Goal: Task Accomplishment & Management: Use online tool/utility

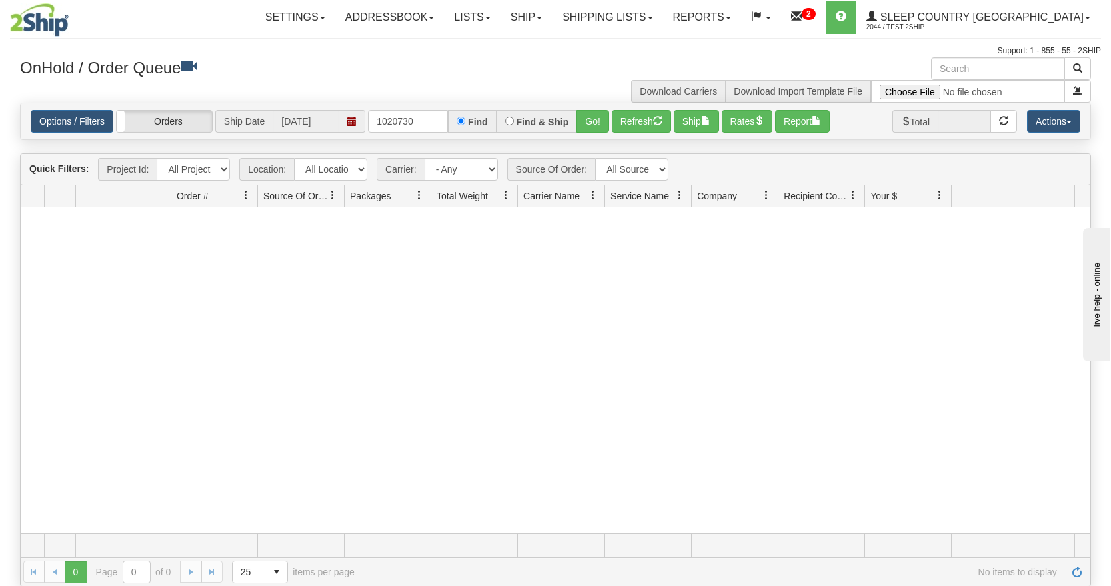
click at [428, 133] on div "Options / Filters Group Shipments Orders Ship Date [DATE] 1020730 Find Find & S…" at bounding box center [556, 121] width 1070 height 36
click at [434, 125] on input "1020730" at bounding box center [408, 121] width 80 height 23
drag, startPoint x: 432, startPoint y: 123, endPoint x: 335, endPoint y: 131, distance: 97.7
click at [349, 129] on div "Options / Filters Group Shipments Orders Ship Date [DATE] 1020730 Find Find & S…" at bounding box center [556, 121] width 1050 height 23
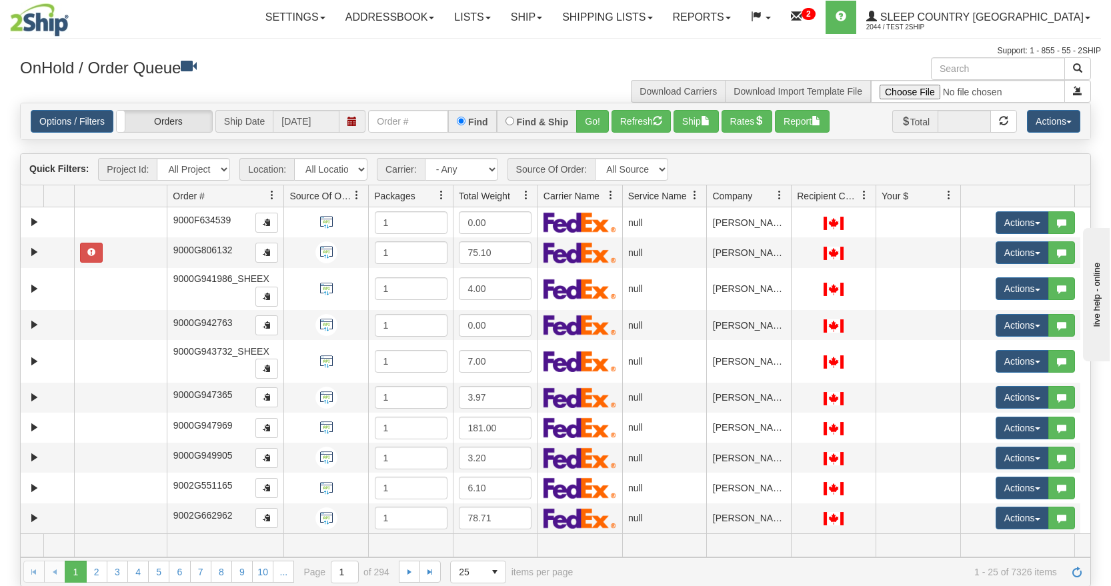
drag, startPoint x: 255, startPoint y: 197, endPoint x: 262, endPoint y: 197, distance: 7.4
click at [262, 197] on div "Aggregation Group Id Id Location Request Id Reply Id Order # Source Of Order Pa…" at bounding box center [548, 195] width 1054 height 21
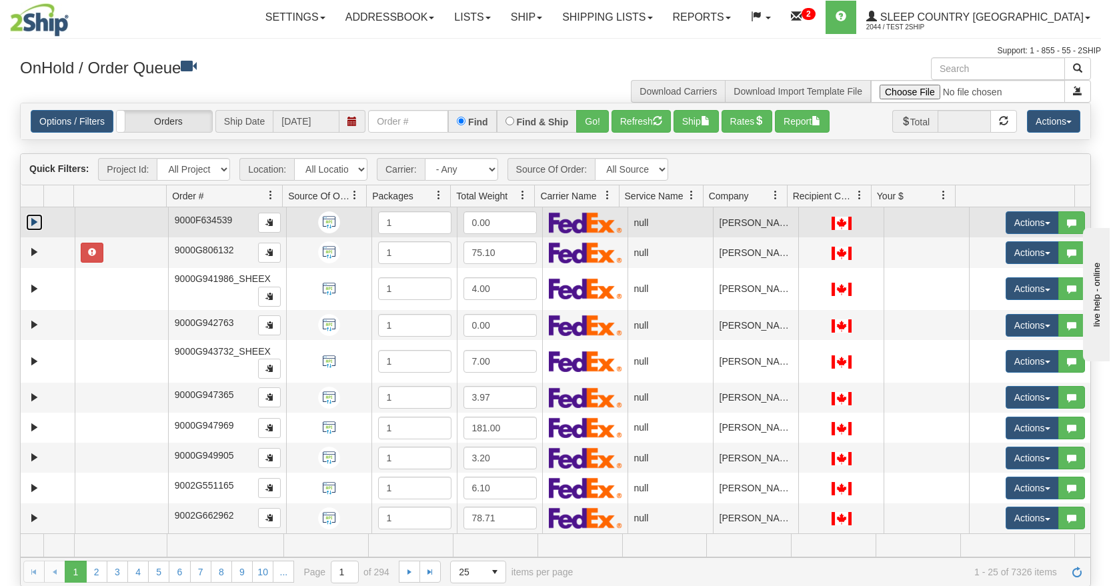
click at [29, 218] on link "Expand" at bounding box center [34, 222] width 17 height 17
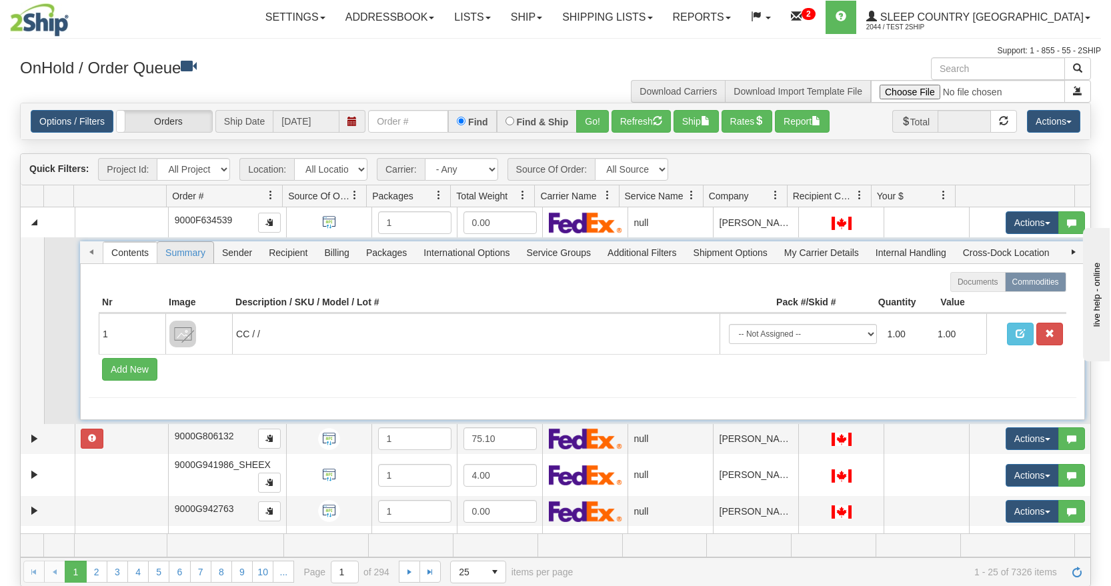
click at [178, 249] on span "Summary" at bounding box center [185, 252] width 56 height 21
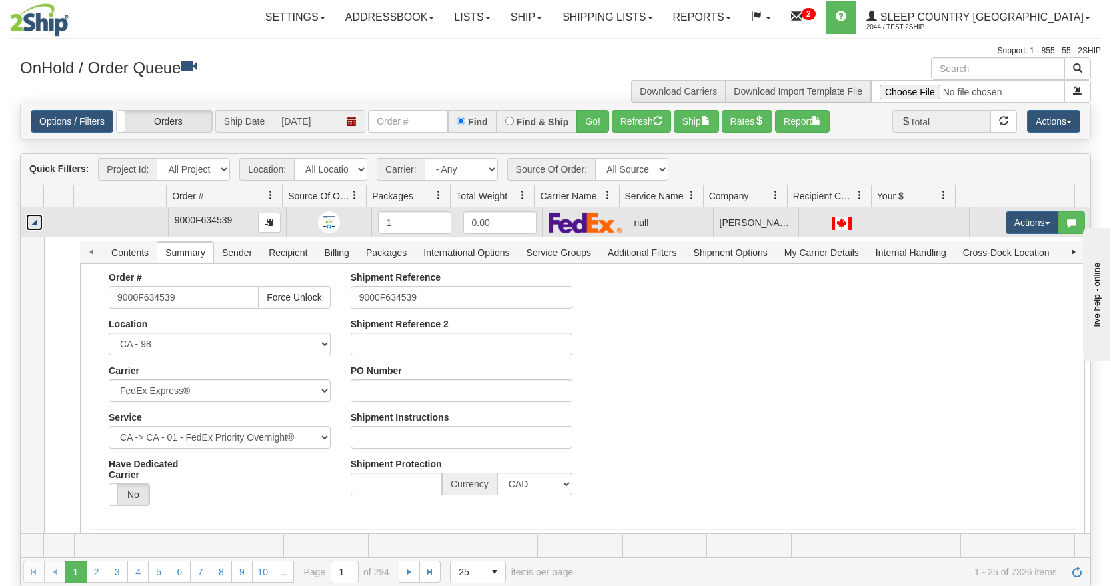
click at [35, 224] on link "Collapse" at bounding box center [34, 222] width 17 height 17
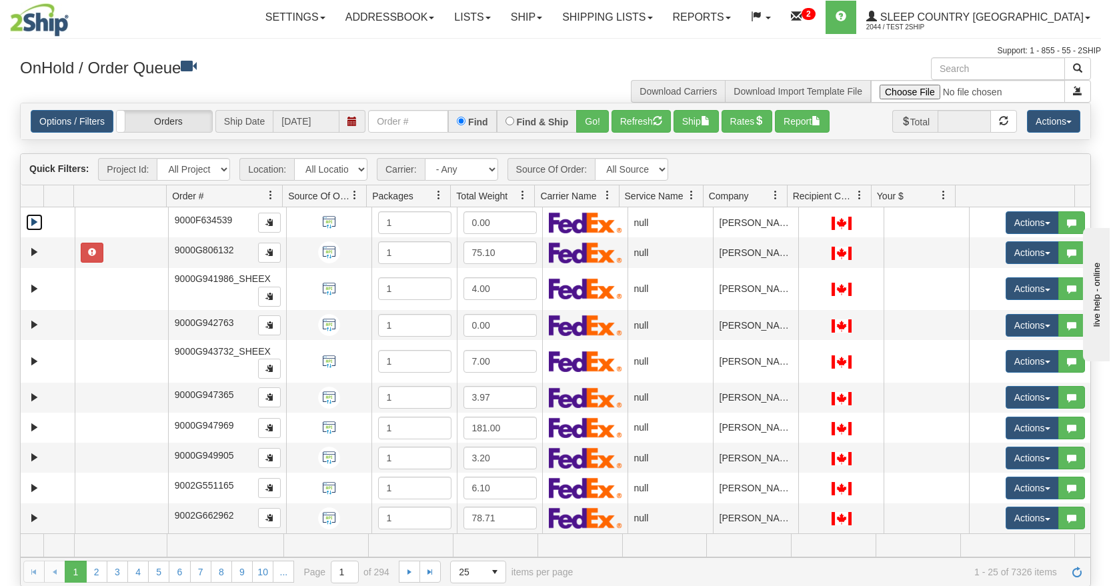
click at [208, 195] on span "Order #" at bounding box center [219, 196] width 105 height 22
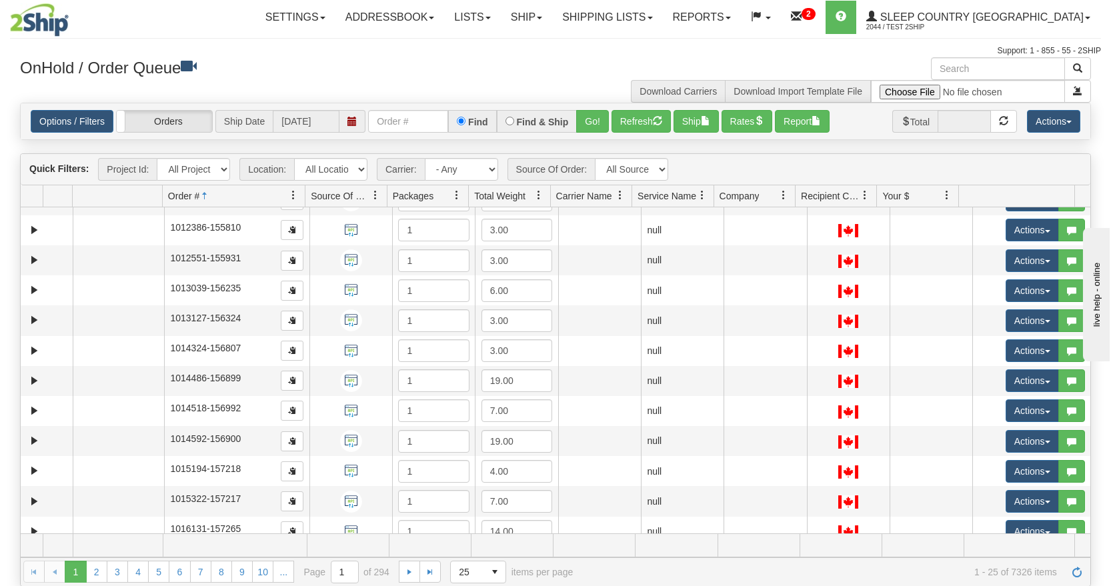
scroll to position [428, 0]
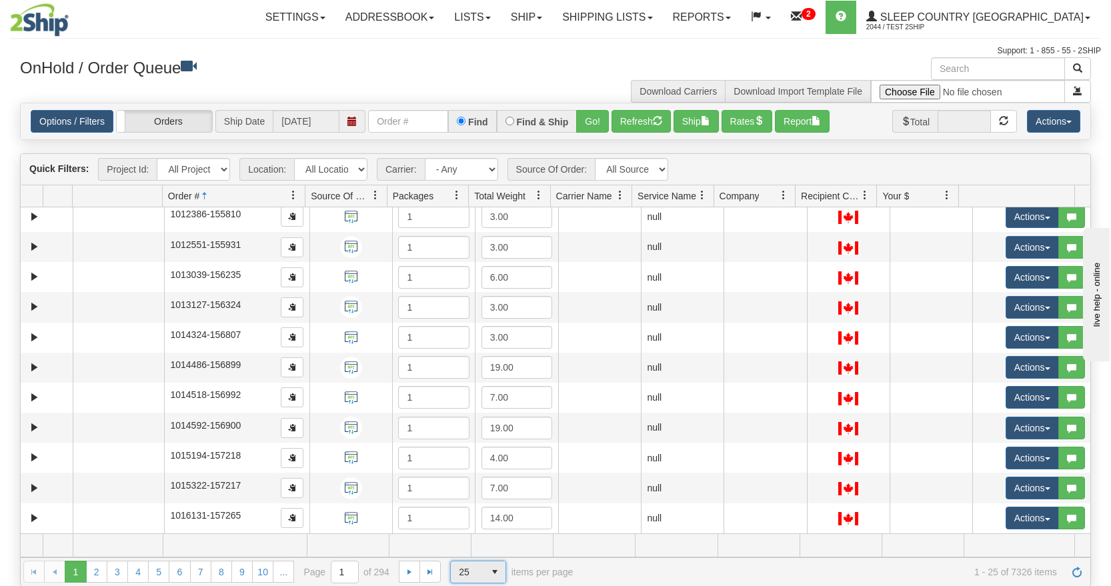
click at [496, 570] on span "select" at bounding box center [494, 572] width 21 height 21
click at [480, 549] on li "100" at bounding box center [478, 551] width 55 height 19
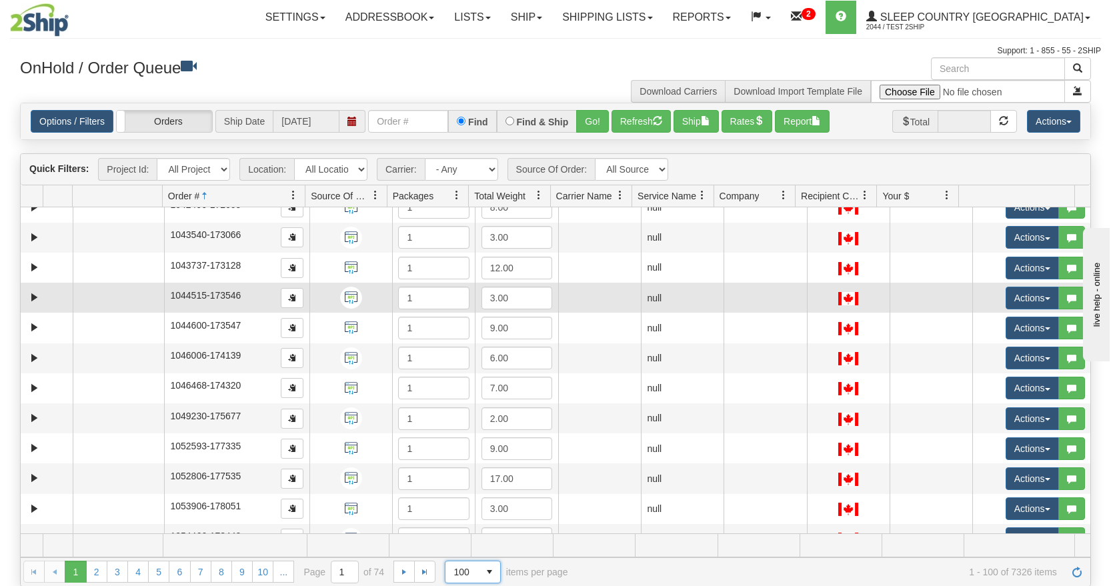
scroll to position [2688, 0]
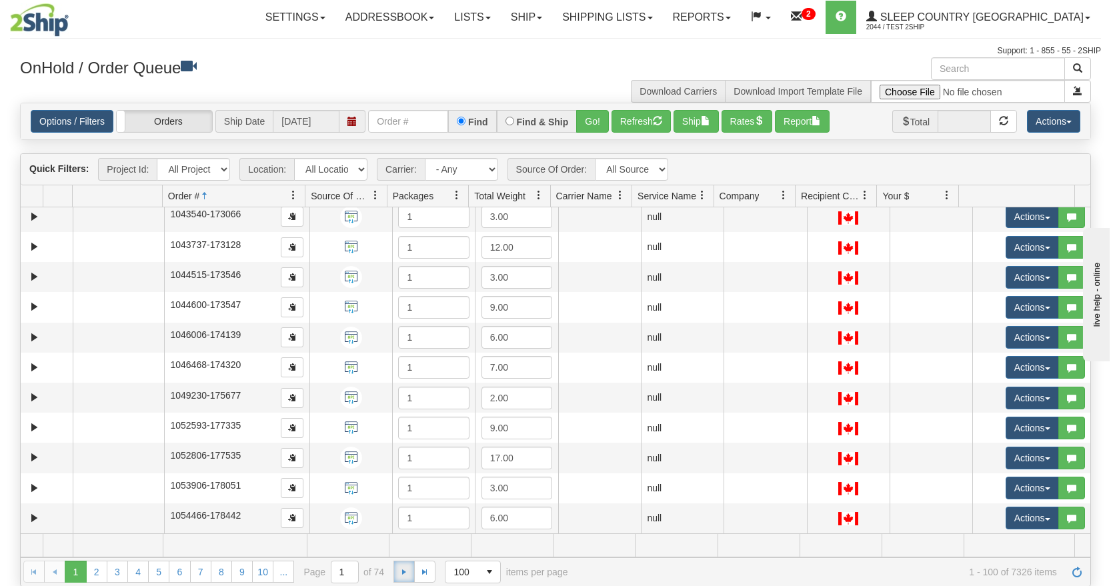
click at [406, 568] on span "Go to the next page" at bounding box center [404, 572] width 11 height 11
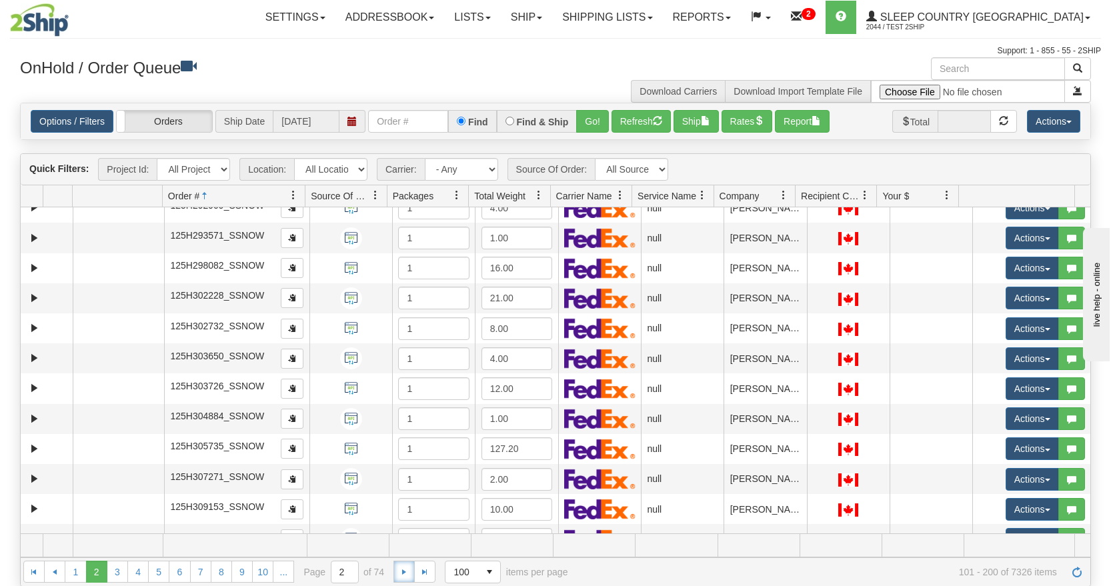
scroll to position [2588, 0]
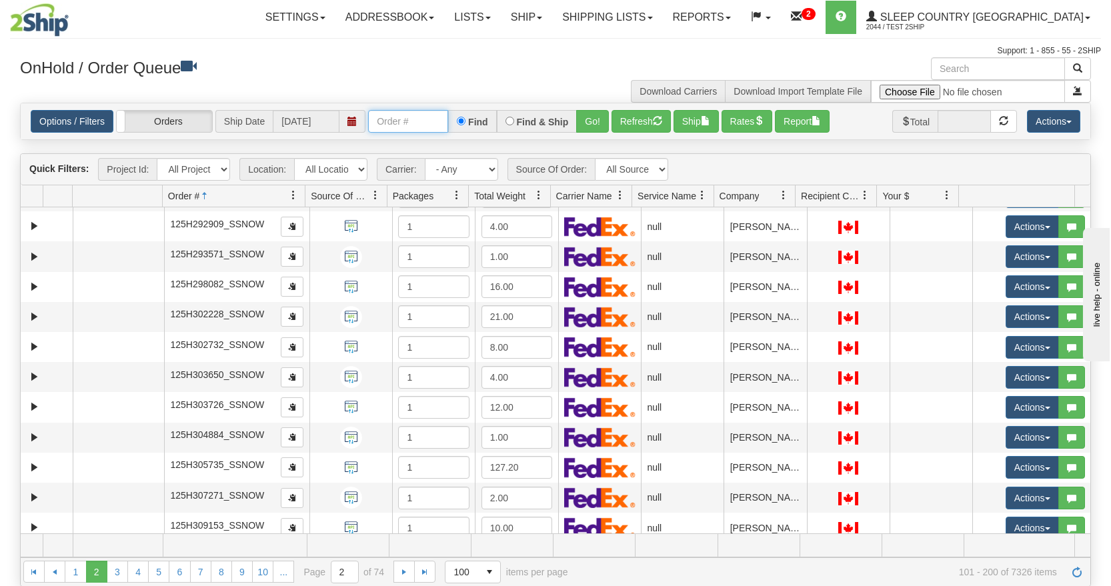
click at [417, 117] on input "text" at bounding box center [408, 121] width 80 height 23
type input "rest"
click at [583, 120] on button "Go!" at bounding box center [592, 121] width 33 height 23
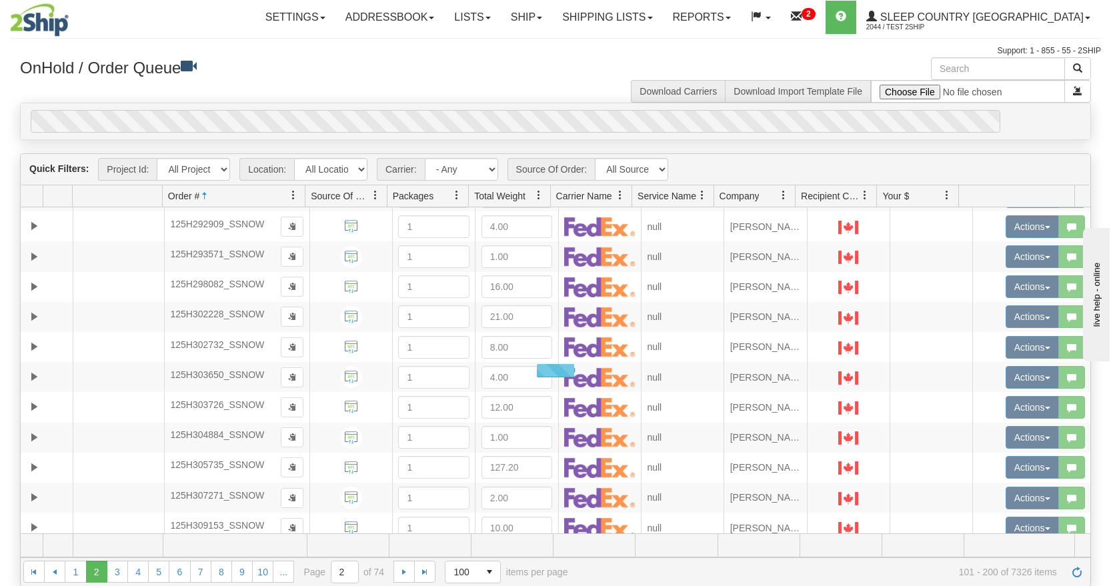
scroll to position [0, 0]
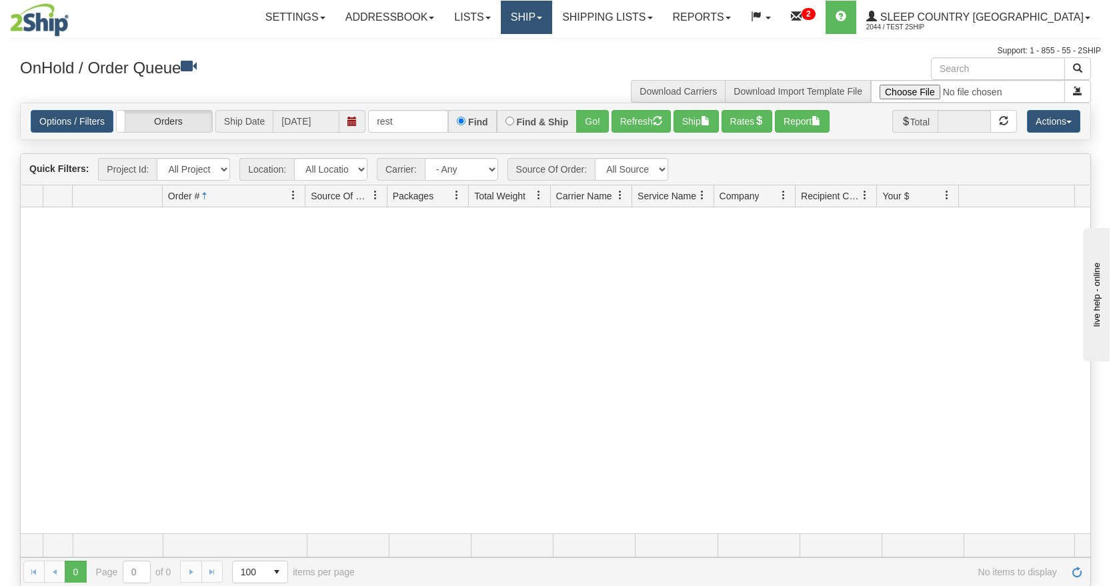
click at [552, 25] on link "Ship" at bounding box center [526, 17] width 51 height 33
click at [495, 41] on span "Ship Screen" at bounding box center [469, 46] width 51 height 11
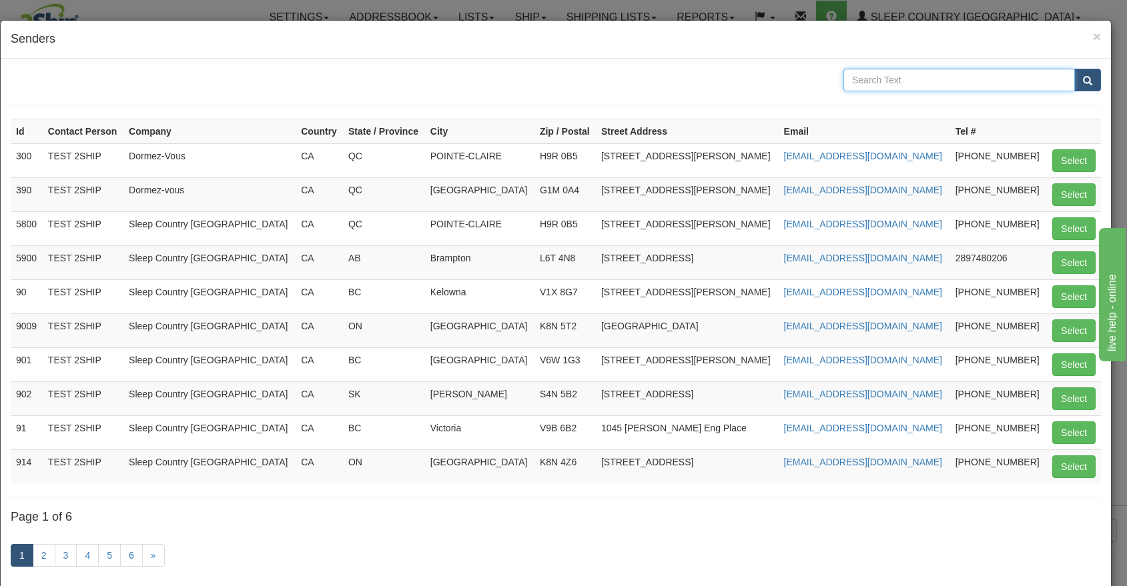
drag, startPoint x: 934, startPoint y: 79, endPoint x: 920, endPoint y: 81, distance: 13.6
click at [934, 79] on input "text" at bounding box center [958, 80] width 231 height 23
type input "rest"
click at [1082, 80] on span "submit" at bounding box center [1086, 81] width 9 height 9
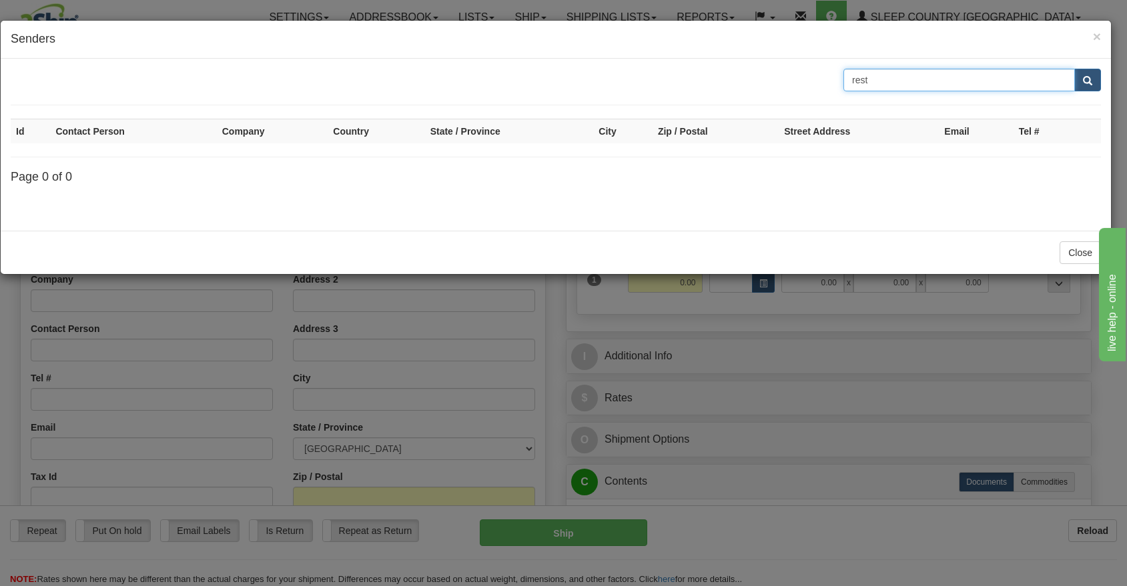
drag, startPoint x: 919, startPoint y: 83, endPoint x: 775, endPoint y: 71, distance: 144.6
click at [775, 71] on div "rest" at bounding box center [556, 80] width 1110 height 23
type input "beddin"
click at [1074, 69] on button "submit" at bounding box center [1087, 80] width 27 height 23
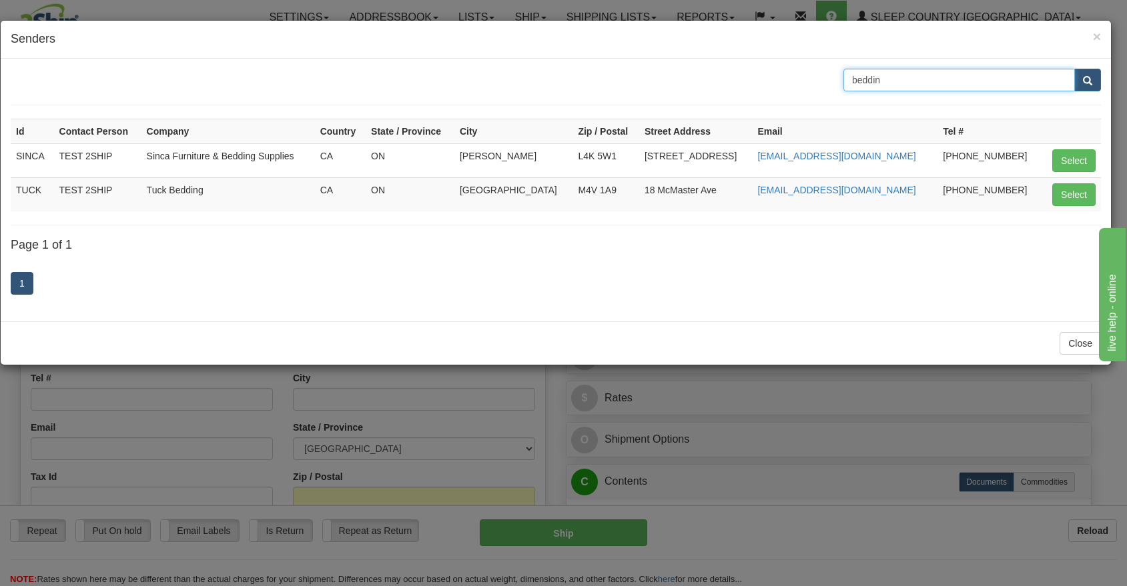
drag, startPoint x: 886, startPoint y: 80, endPoint x: 808, endPoint y: 79, distance: 78.7
click at [808, 79] on div "beddin" at bounding box center [556, 80] width 1110 height 23
type input "bedd"
click at [1082, 79] on span "submit" at bounding box center [1086, 81] width 9 height 9
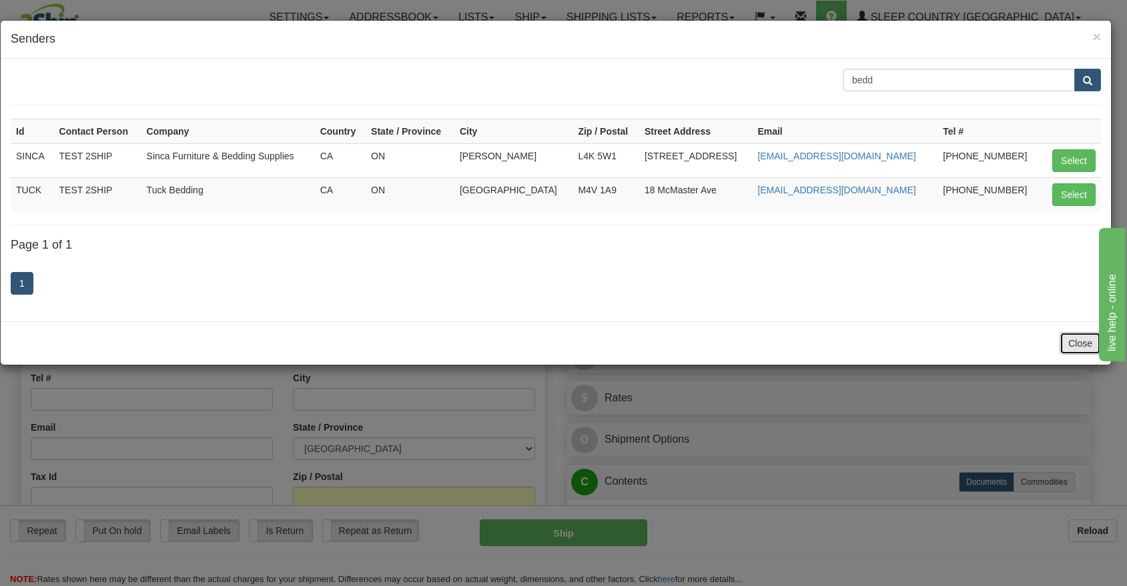
click at [1066, 344] on button "Close" at bounding box center [1079, 343] width 41 height 23
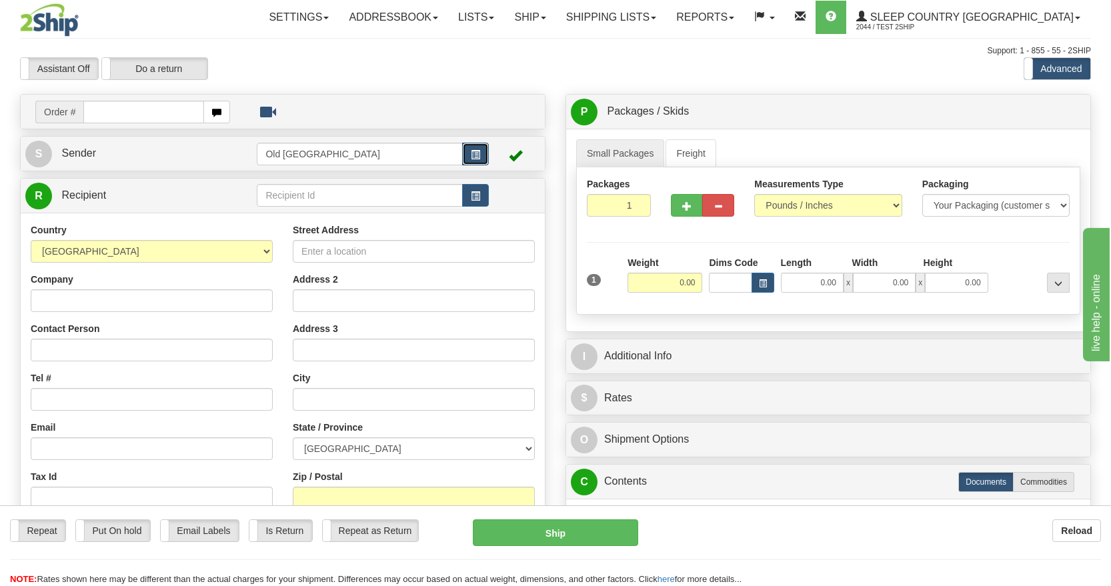
click at [472, 155] on span "button" at bounding box center [475, 155] width 9 height 9
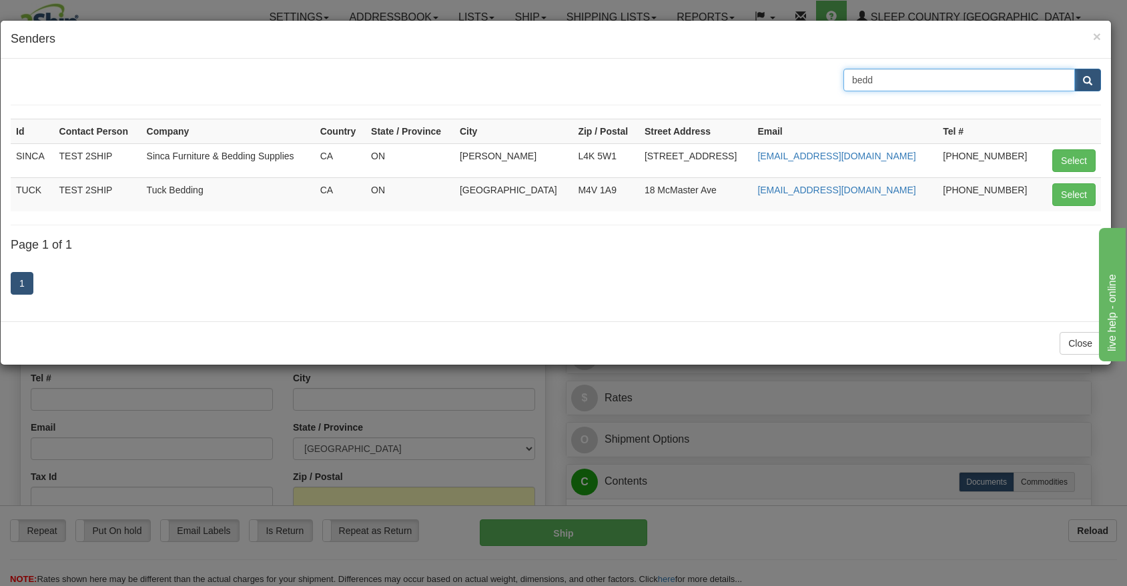
drag, startPoint x: 893, startPoint y: 79, endPoint x: 782, endPoint y: 83, distance: 111.5
click at [800, 90] on div "bedd" at bounding box center [556, 80] width 1110 height 23
click at [1074, 69] on button "submit" at bounding box center [1087, 80] width 27 height 23
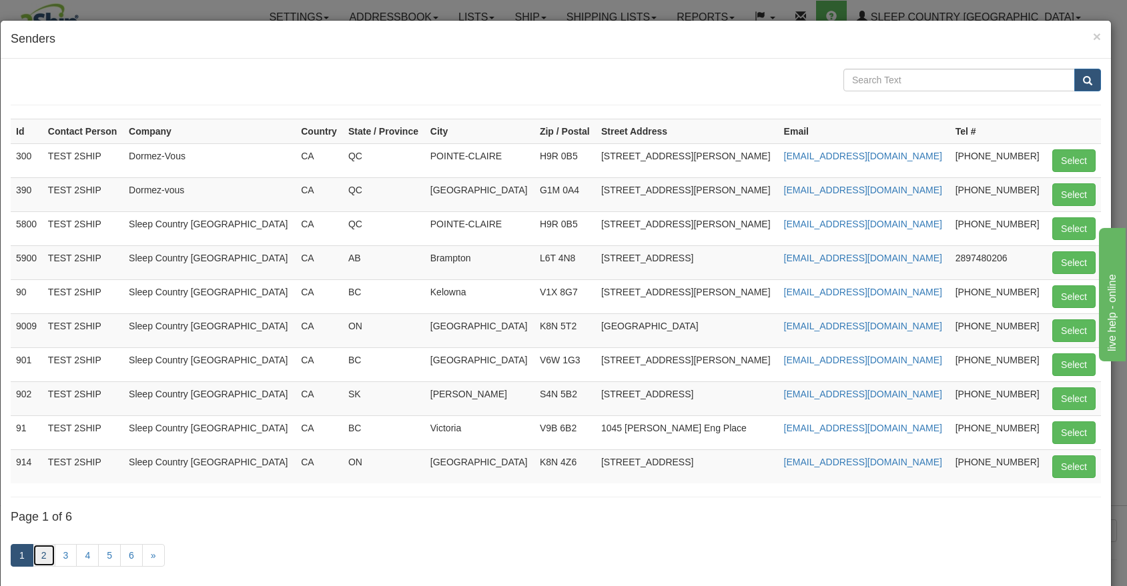
click at [47, 558] on link "2" at bounding box center [44, 555] width 23 height 23
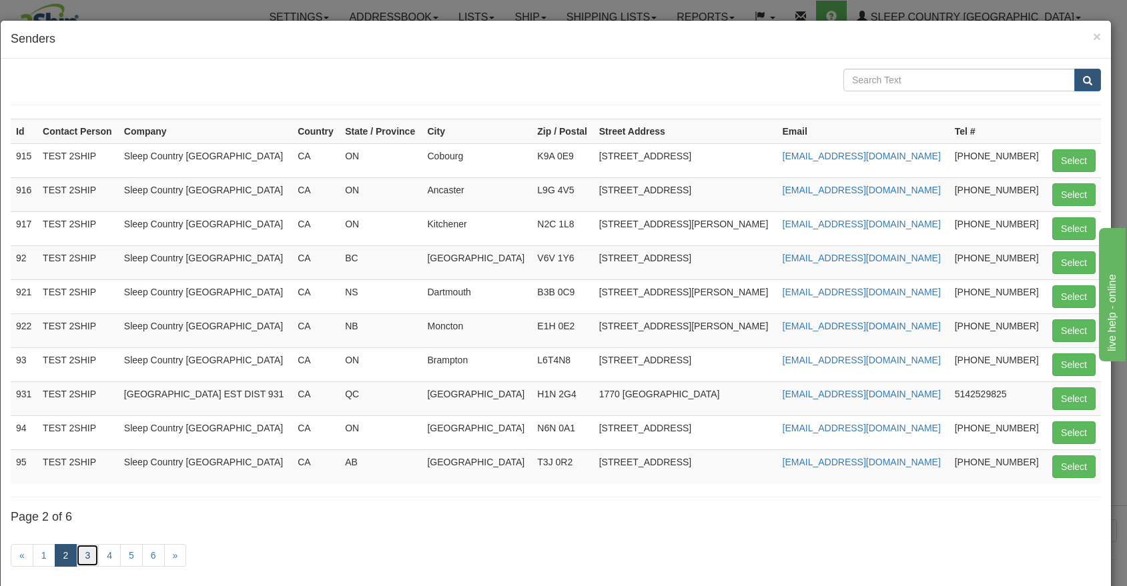
click at [91, 554] on link "3" at bounding box center [87, 555] width 23 height 23
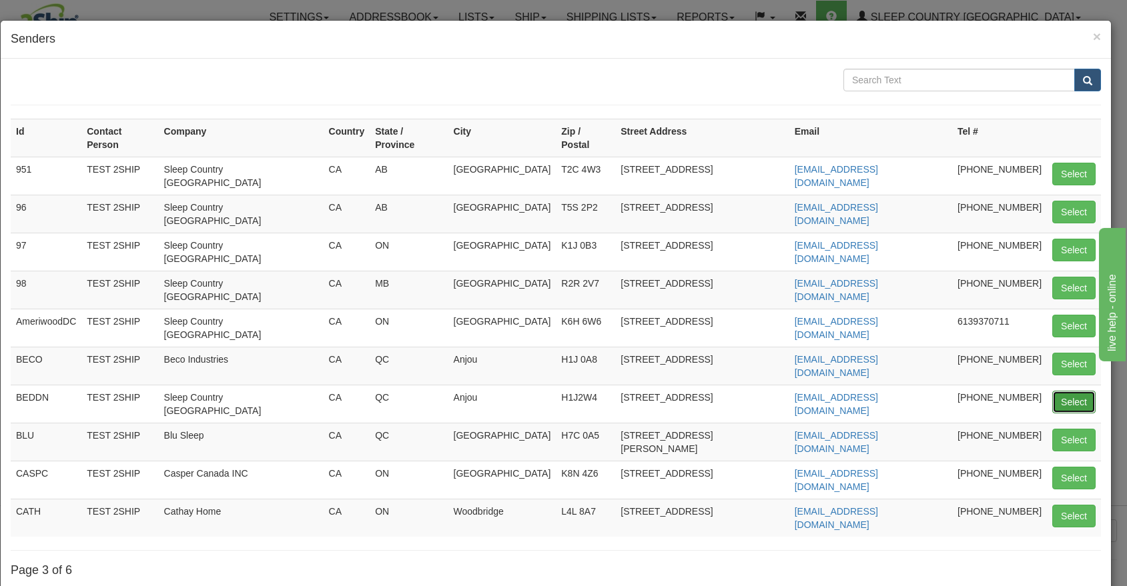
click at [1052, 391] on button "Select" at bounding box center [1073, 402] width 43 height 23
type input "BEDDN"
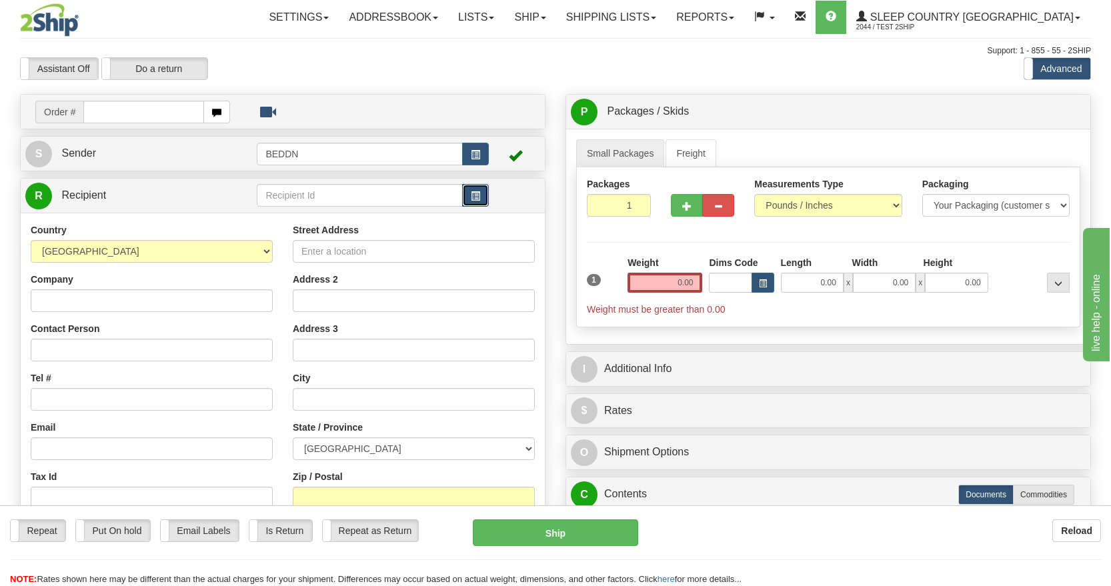
click at [478, 199] on span "button" at bounding box center [475, 196] width 9 height 9
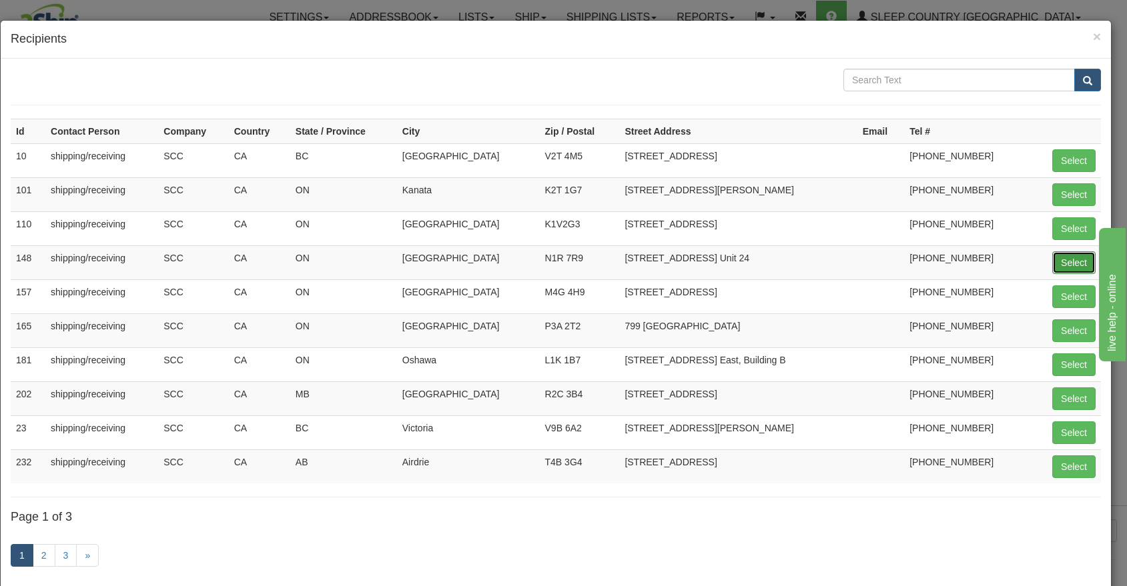
click at [1062, 256] on button "Select" at bounding box center [1073, 262] width 43 height 23
type input "148"
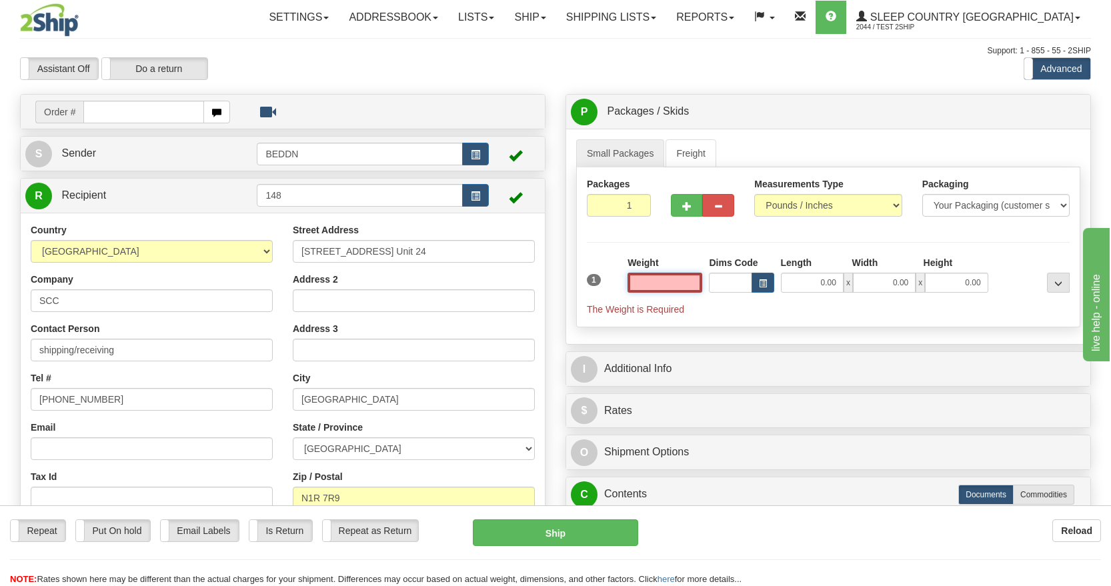
drag, startPoint x: 664, startPoint y: 276, endPoint x: 662, endPoint y: 263, distance: 13.6
click at [666, 277] on input "text" at bounding box center [665, 283] width 75 height 20
type input "1.00"
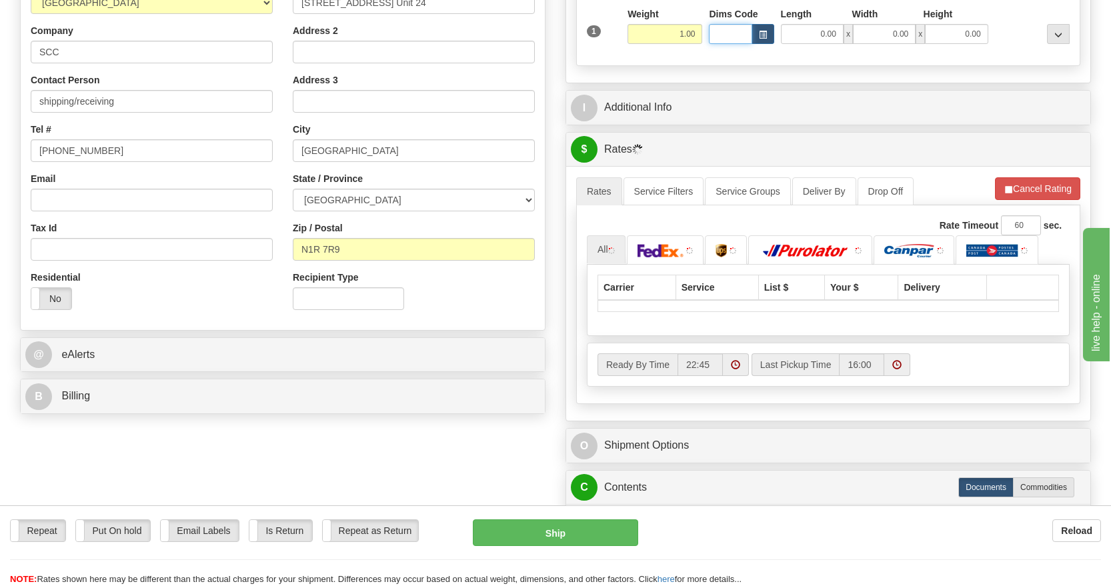
scroll to position [300, 0]
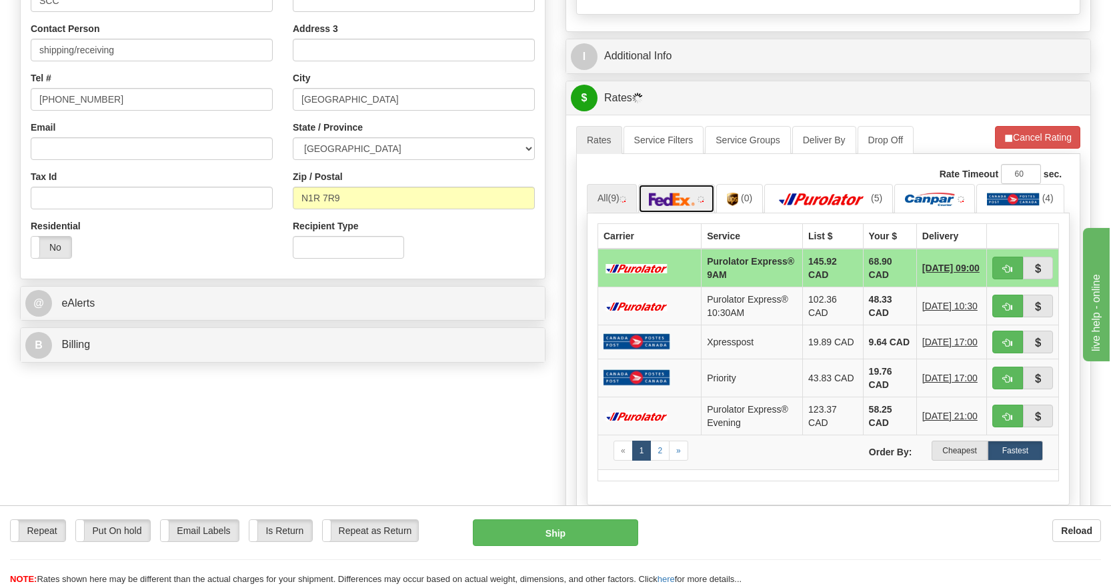
click at [680, 185] on link at bounding box center [676, 198] width 77 height 29
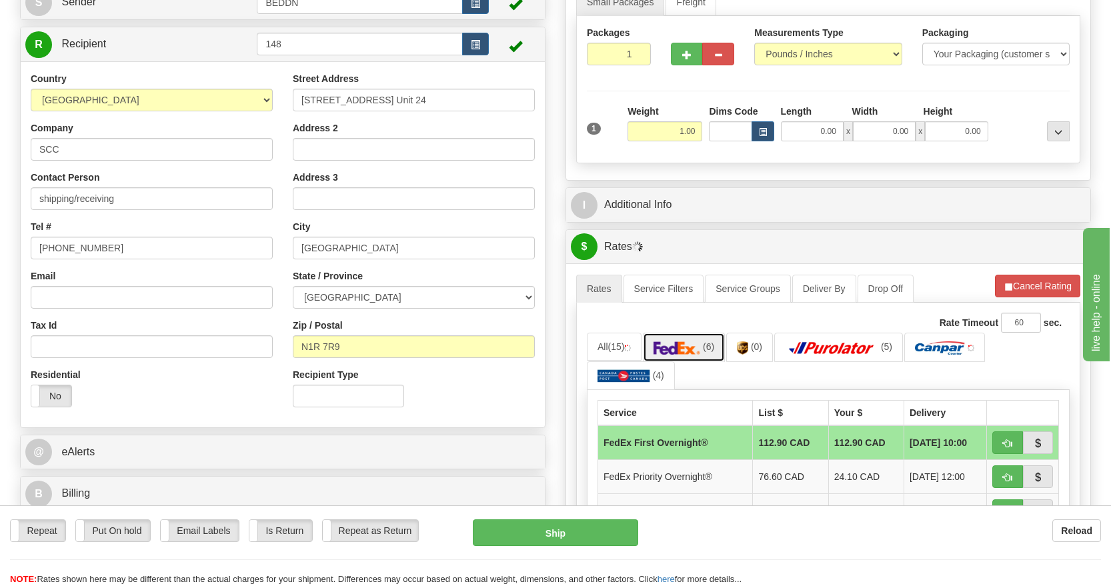
scroll to position [0, 0]
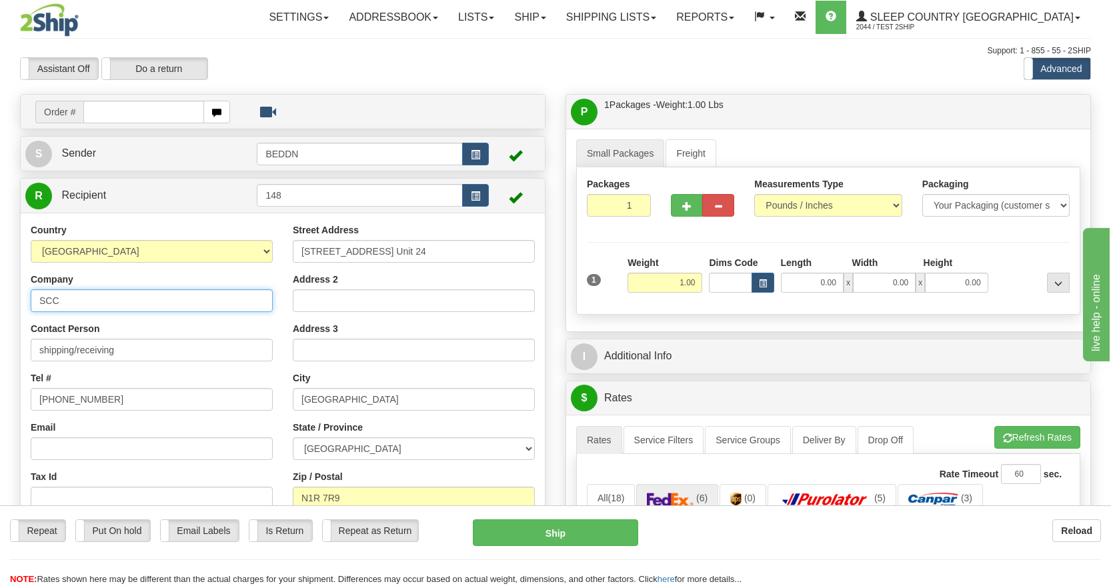
drag, startPoint x: 91, startPoint y: 307, endPoint x: -19, endPoint y: 295, distance: 110.8
click at [0, 295] on html "Training Course Close Toggle navigation Settings Shipping Preferences New Sende…" at bounding box center [555, 293] width 1111 height 586
type input "e"
click at [476, 196] on span "button" at bounding box center [475, 196] width 9 height 9
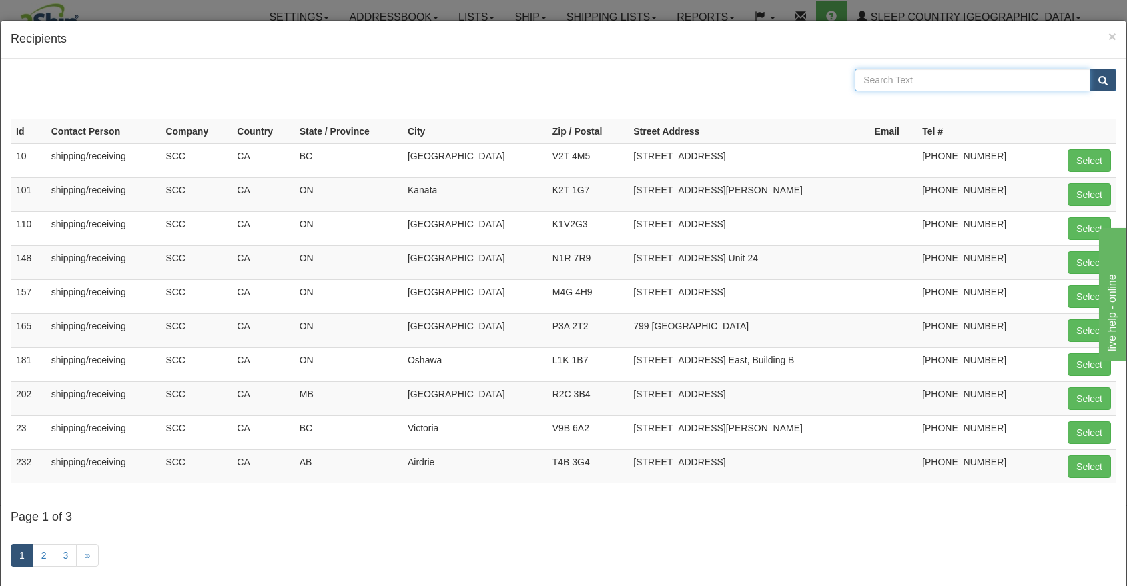
click at [910, 81] on input "text" at bounding box center [971, 80] width 235 height 23
type input "test"
click at [1098, 83] on span "submit" at bounding box center [1102, 81] width 9 height 9
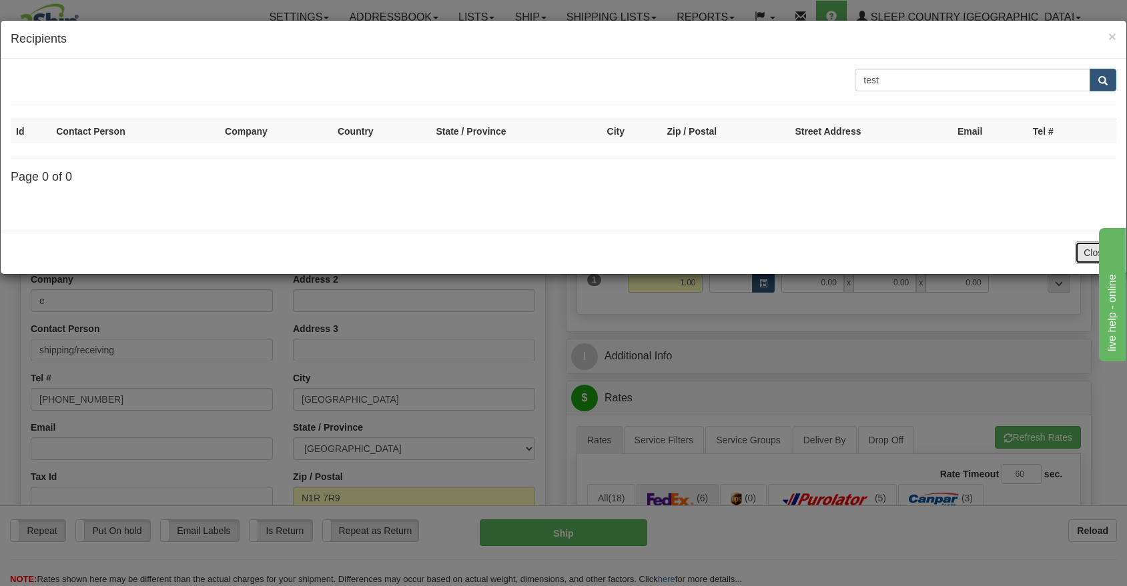
click at [1082, 250] on button "Close" at bounding box center [1094, 252] width 41 height 23
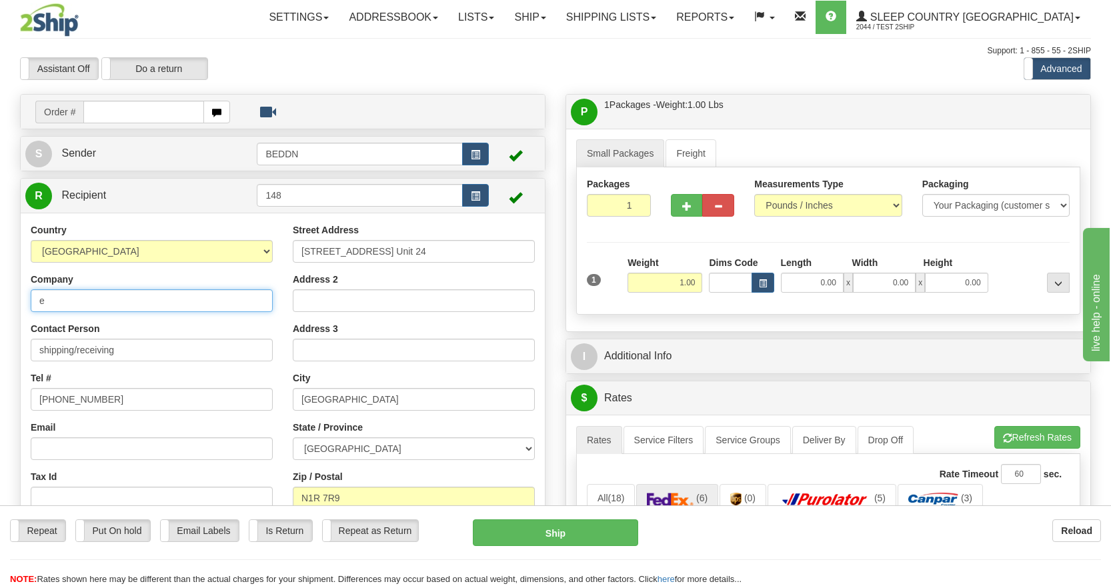
drag, startPoint x: 13, startPoint y: 295, endPoint x: -21, endPoint y: 295, distance: 34.0
click at [0, 295] on html "Training Course Close Toggle navigation Settings Shipping Preferences New Sende…" at bounding box center [555, 293] width 1111 height 586
type input "Test do not ship"
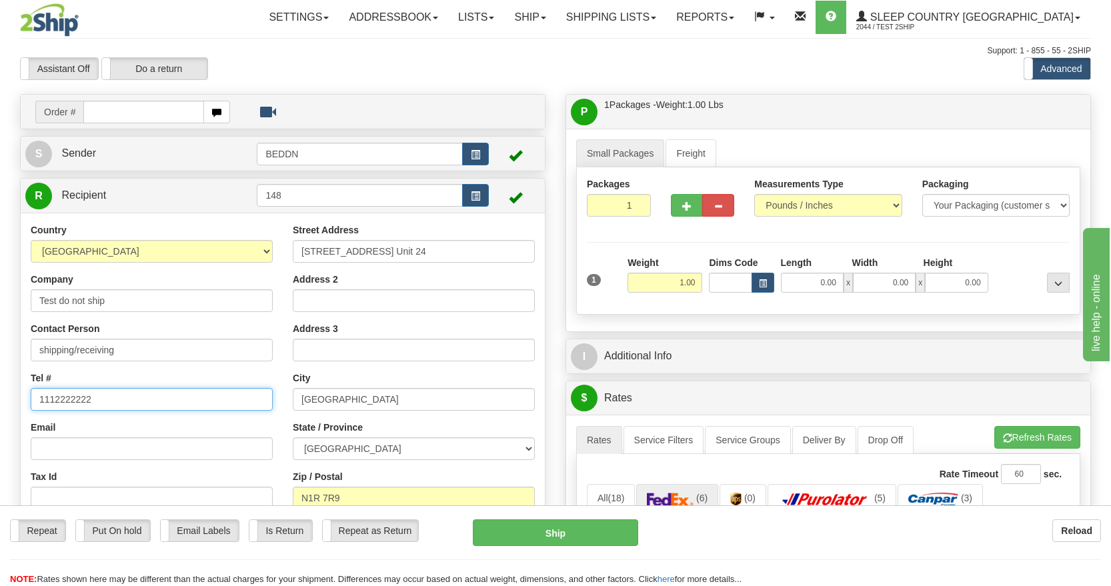
type input "1112222222"
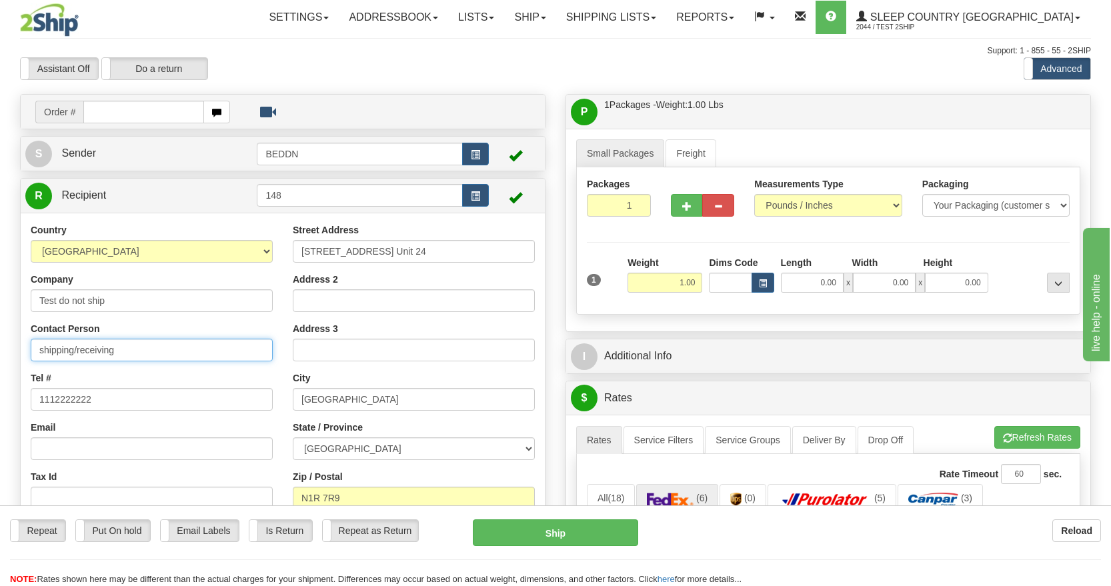
drag, startPoint x: 87, startPoint y: 343, endPoint x: -58, endPoint y: 341, distance: 145.4
click at [0, 341] on html "Training Course Close Toggle navigation Settings Shipping Preferences New Sende…" at bounding box center [555, 293] width 1111 height 586
type input "Test"
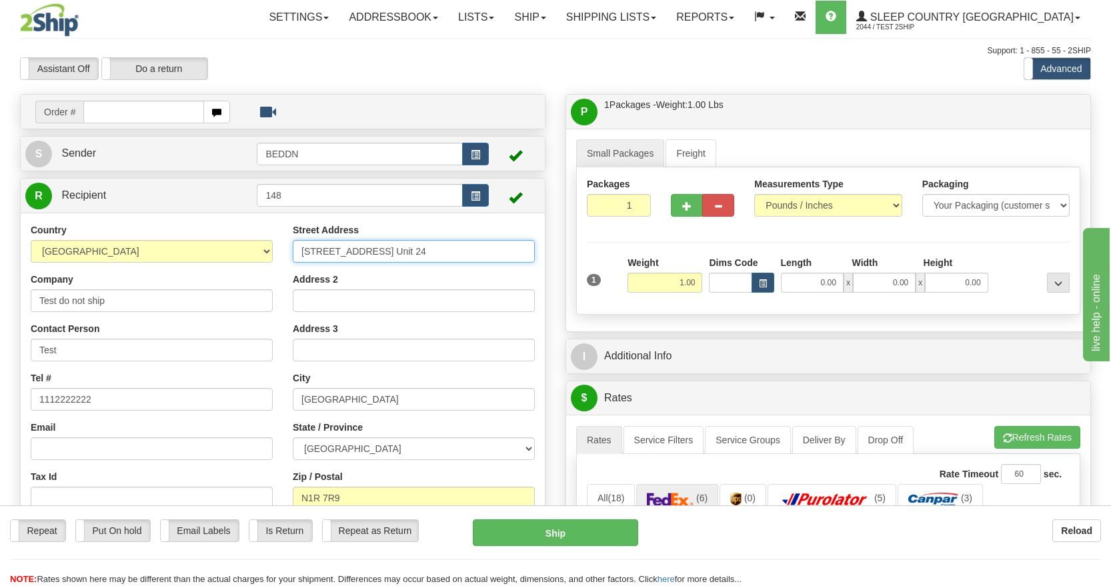
click at [461, 256] on input "[STREET_ADDRESS] Unit 24" at bounding box center [414, 251] width 242 height 23
drag, startPoint x: 459, startPoint y: 255, endPoint x: 261, endPoint y: 256, distance: 197.4
click at [277, 256] on div "Country AFGHANISTAN ALAND ISLANDS ALBANIA ALGERIA AMERICAN SAMOA ANDORRA ANGOLA…" at bounding box center [283, 395] width 524 height 345
type input "1 Test Drive"
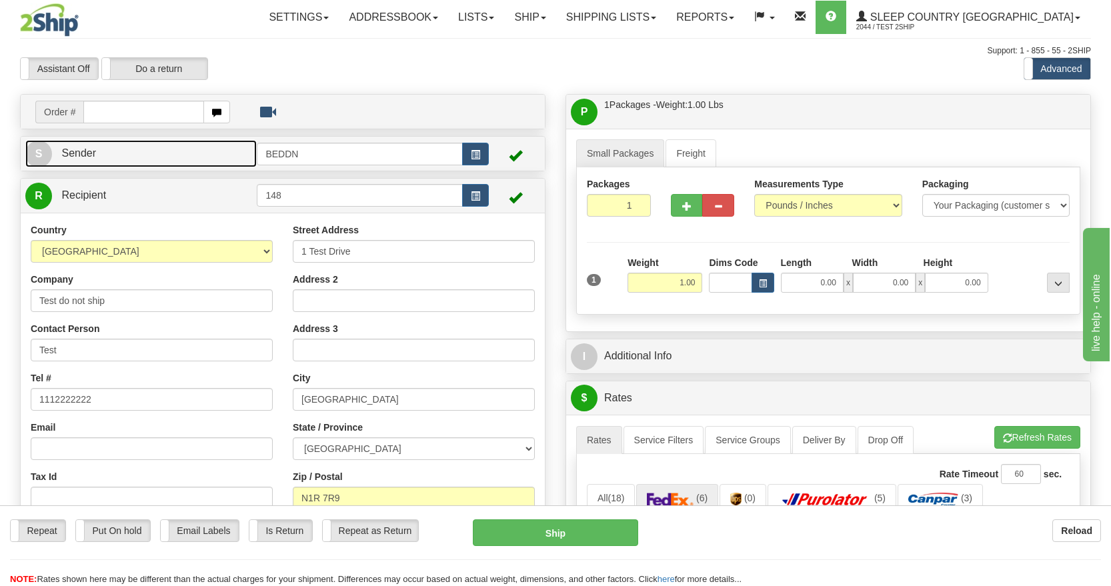
click at [204, 152] on link "S Sender" at bounding box center [140, 153] width 231 height 27
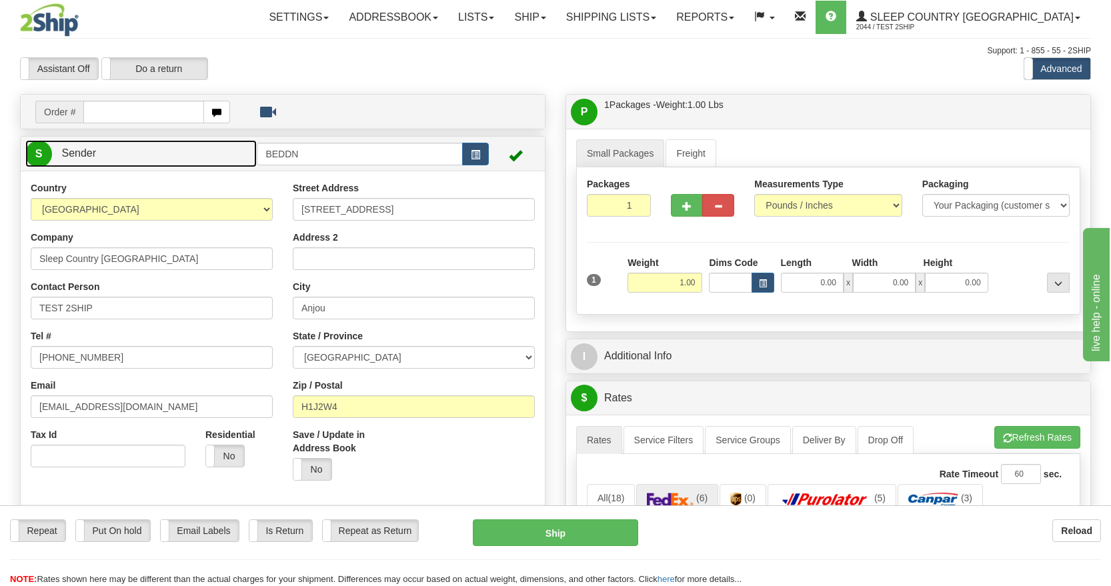
click at [204, 152] on link "S Sender" at bounding box center [140, 153] width 231 height 27
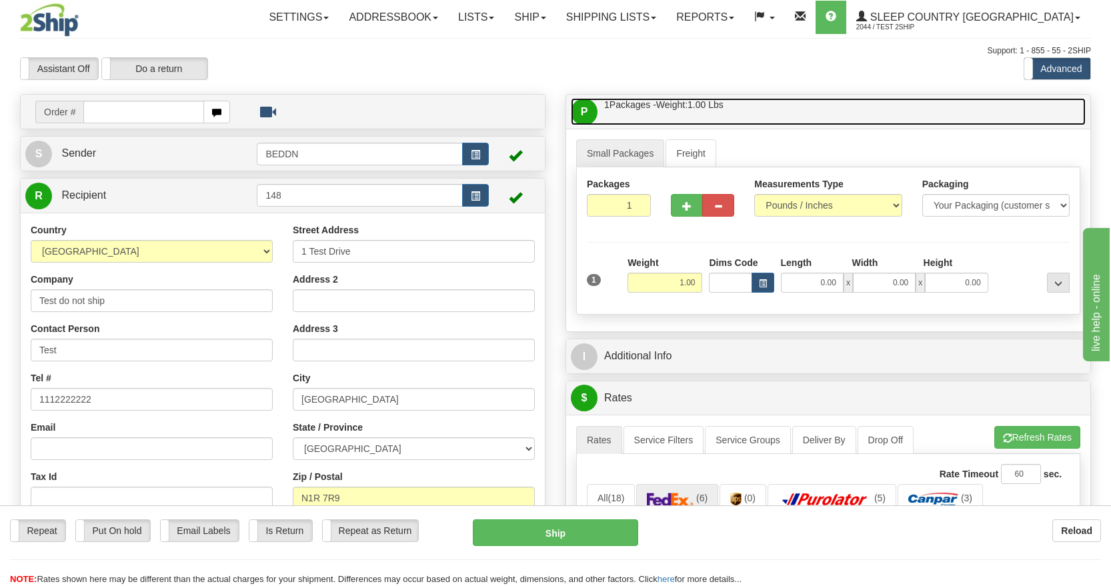
click at [734, 115] on link "P Packages / Skids 1 Packages - Weight: 1.00 Lbs 1 Skids - Weight: NaN Lbs" at bounding box center [828, 111] width 515 height 27
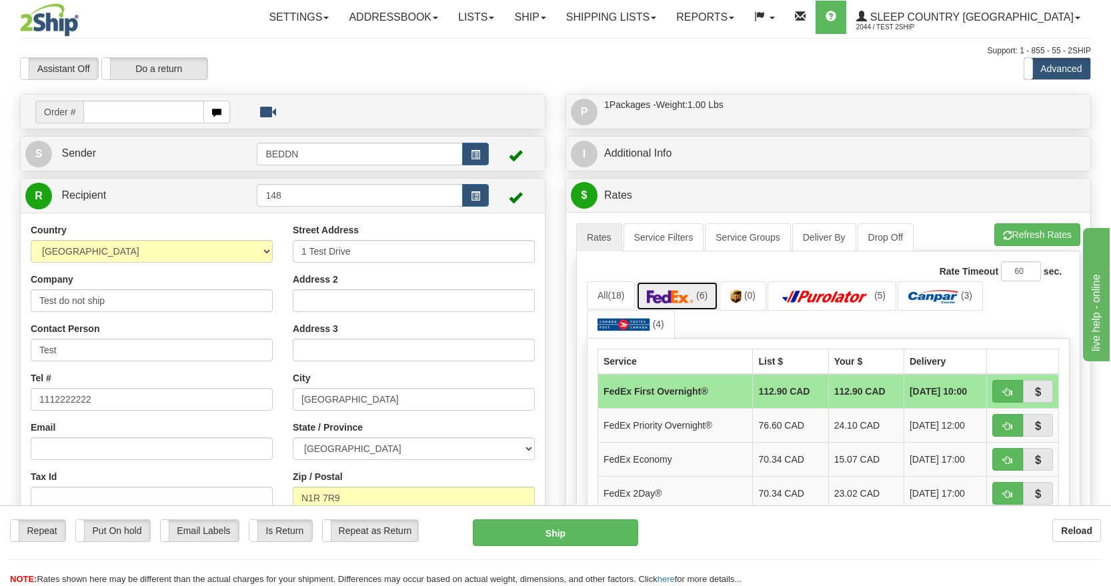
click at [689, 302] on img at bounding box center [670, 296] width 47 height 13
